Goal: Information Seeking & Learning: Learn about a topic

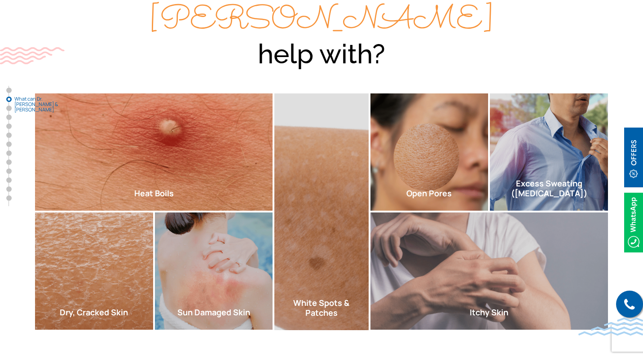
scroll to position [350, 0]
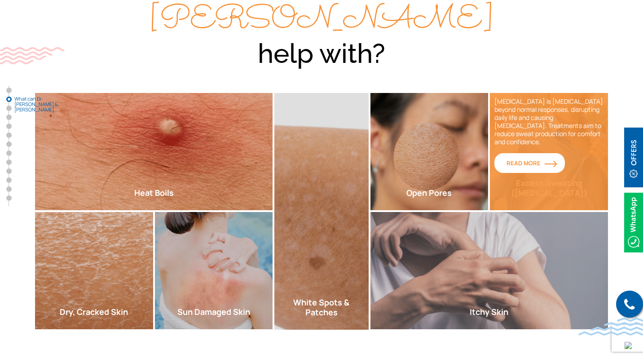
click at [531, 159] on span "Read More" at bounding box center [529, 163] width 46 height 8
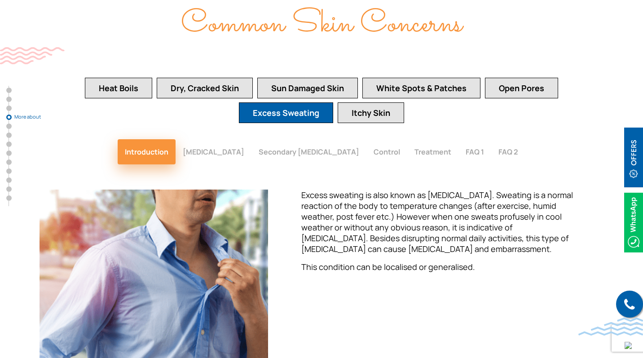
scroll to position [1312, 0]
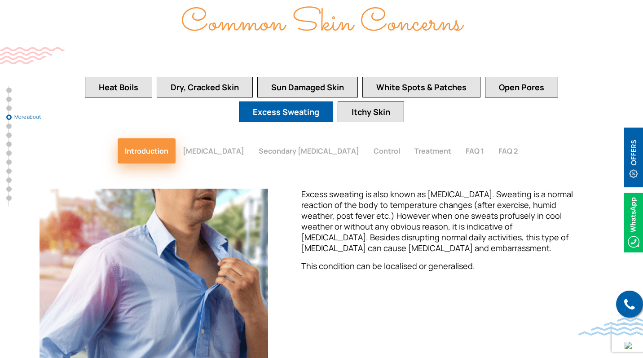
click at [233, 138] on button "[MEDICAL_DATA]" at bounding box center [213, 150] width 76 height 25
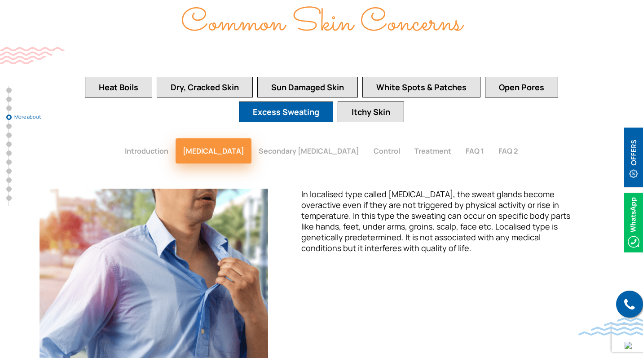
click at [302, 138] on button "Secondary [MEDICAL_DATA]" at bounding box center [308, 150] width 115 height 25
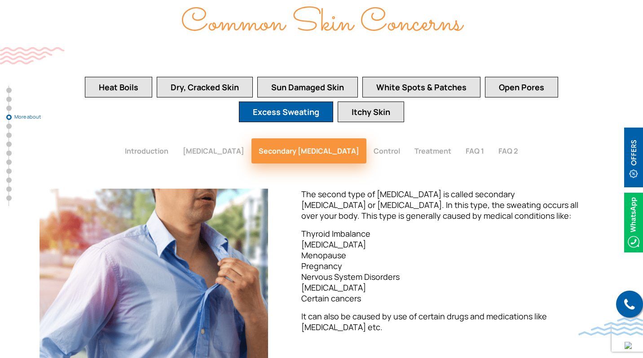
click at [199, 138] on button "[MEDICAL_DATA]" at bounding box center [213, 150] width 76 height 25
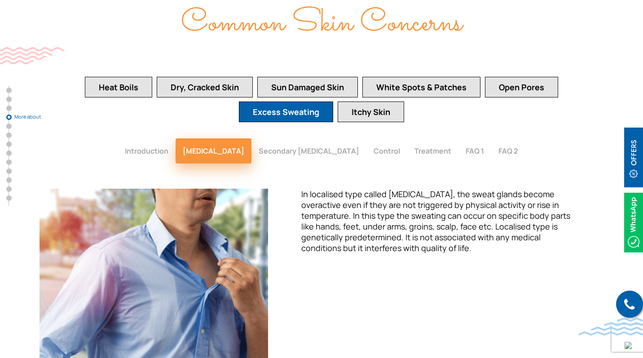
click at [297, 138] on button "Secondary [MEDICAL_DATA]" at bounding box center [308, 150] width 115 height 25
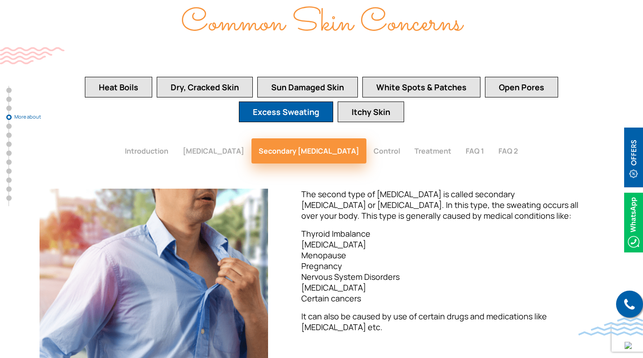
click at [407, 138] on button "Control" at bounding box center [386, 150] width 41 height 25
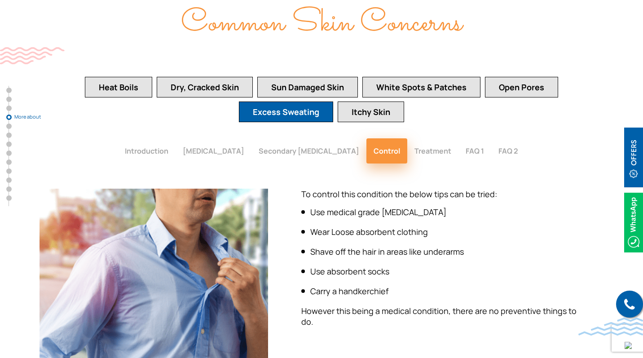
click at [458, 138] on button "Treatment" at bounding box center [432, 150] width 51 height 25
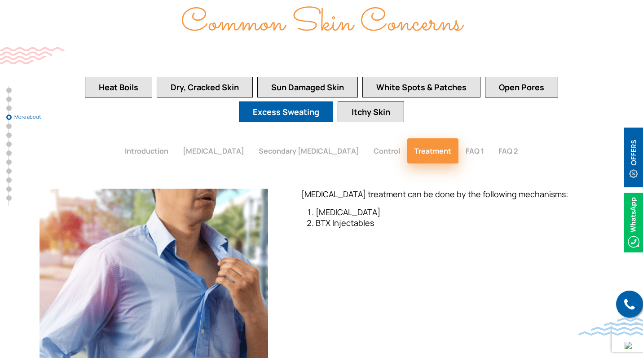
click at [491, 138] on button "FAQ 1" at bounding box center [474, 150] width 33 height 25
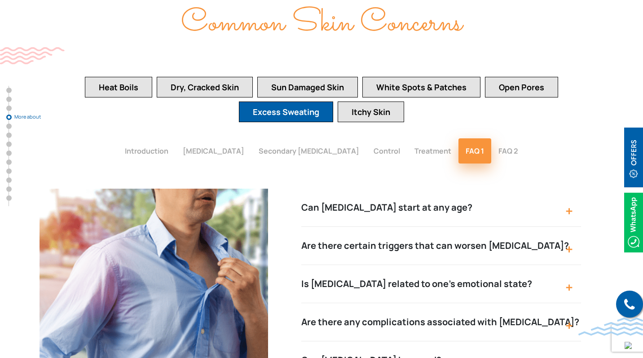
click at [547, 188] on button "Can [MEDICAL_DATA] start at any age?" at bounding box center [441, 207] width 280 height 38
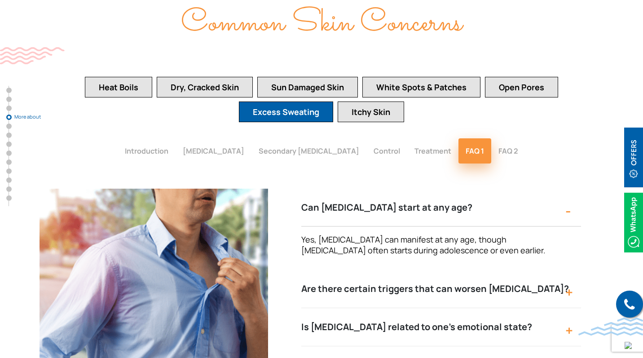
click at [548, 270] on button "Are there certain triggers that can worsen [MEDICAL_DATA]?" at bounding box center [441, 289] width 280 height 38
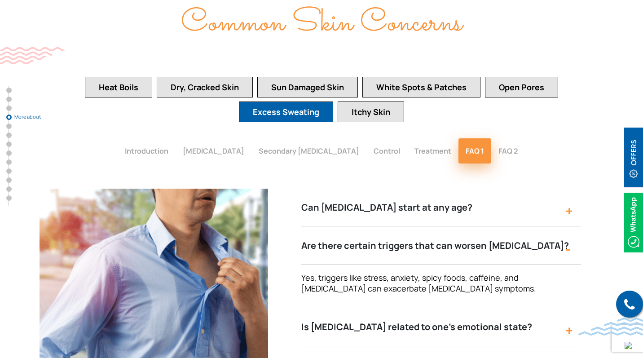
click at [535, 308] on button "Is [MEDICAL_DATA] related to one's emotional state?" at bounding box center [441, 327] width 280 height 38
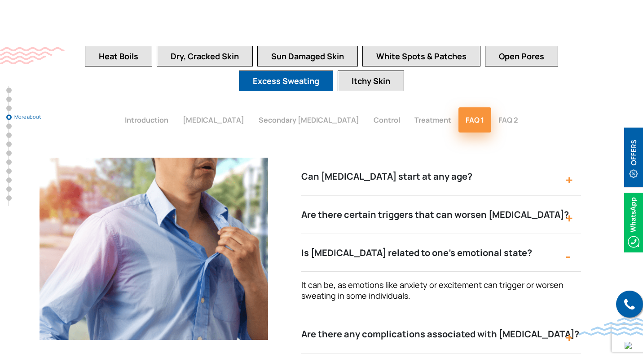
scroll to position [1349, 0]
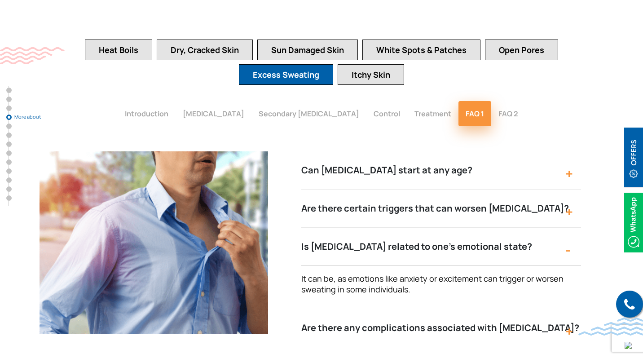
click at [535, 309] on button "Are there any complications associated with [MEDICAL_DATA]?" at bounding box center [441, 328] width 280 height 38
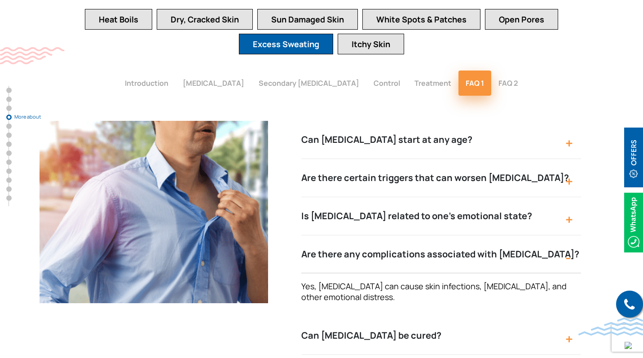
scroll to position [1383, 0]
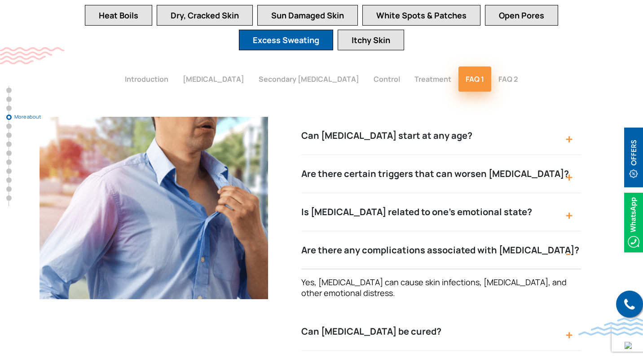
click at [537, 312] on button "Can [MEDICAL_DATA] be cured?" at bounding box center [441, 331] width 280 height 38
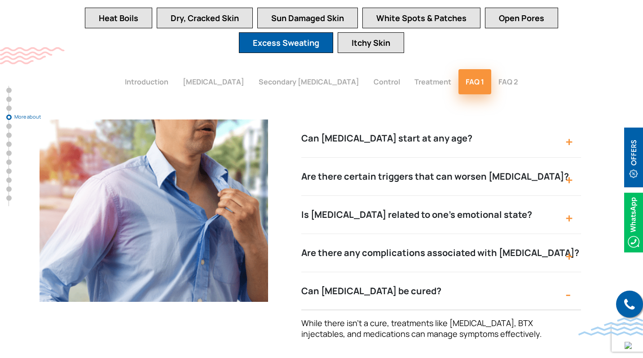
scroll to position [1380, 0]
click at [525, 70] on button "FAQ 2" at bounding box center [508, 82] width 34 height 25
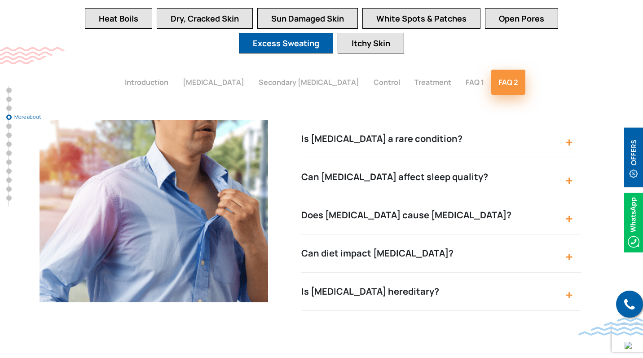
click at [494, 120] on button "Is [MEDICAL_DATA] a rare condition?" at bounding box center [441, 139] width 280 height 38
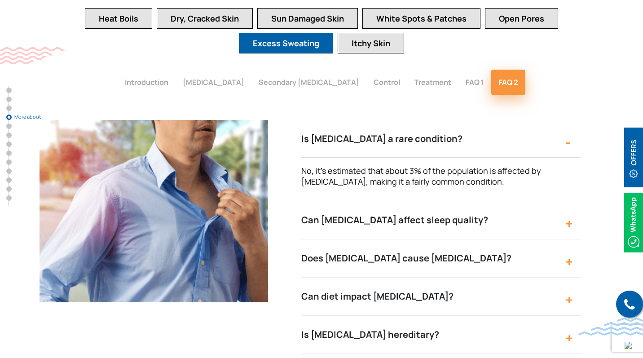
click at [501, 201] on button "Can [MEDICAL_DATA] affect sleep quality?" at bounding box center [441, 220] width 280 height 38
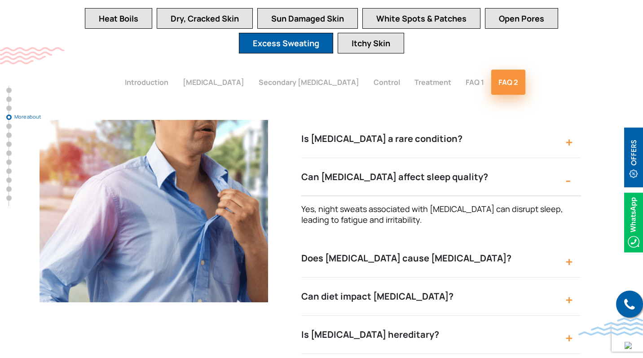
click at [501, 239] on button "Does [MEDICAL_DATA] cause [MEDICAL_DATA]?" at bounding box center [441, 258] width 280 height 38
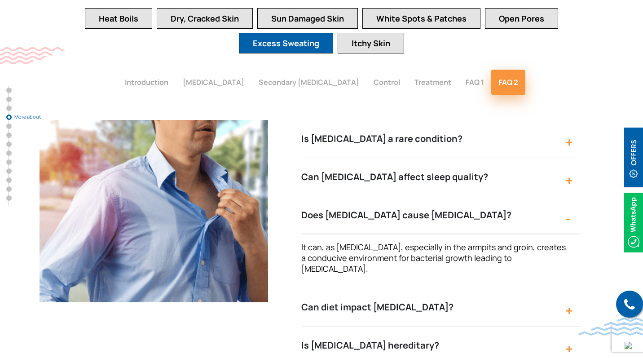
click at [491, 288] on button "Can diet impact [MEDICAL_DATA]?" at bounding box center [441, 307] width 280 height 38
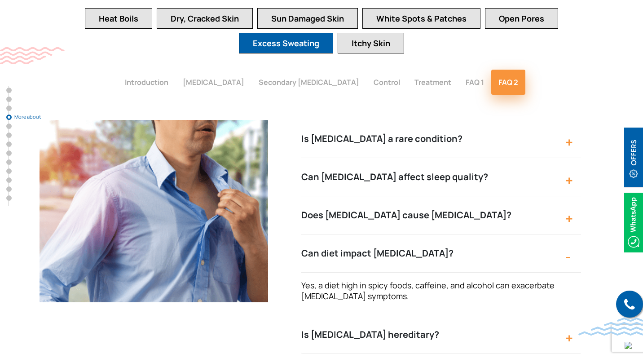
click at [485, 315] on button "Is [MEDICAL_DATA] hereditary?" at bounding box center [441, 334] width 280 height 38
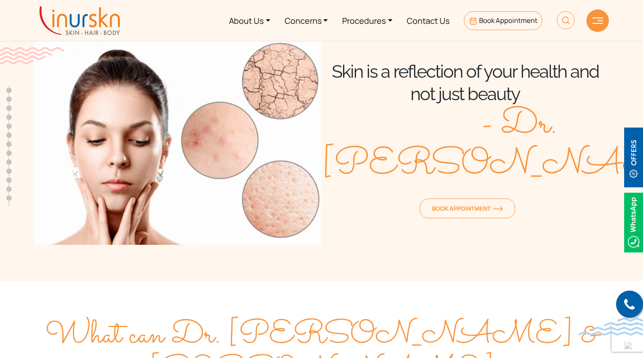
scroll to position [0, 0]
